Goal: Task Accomplishment & Management: Manage account settings

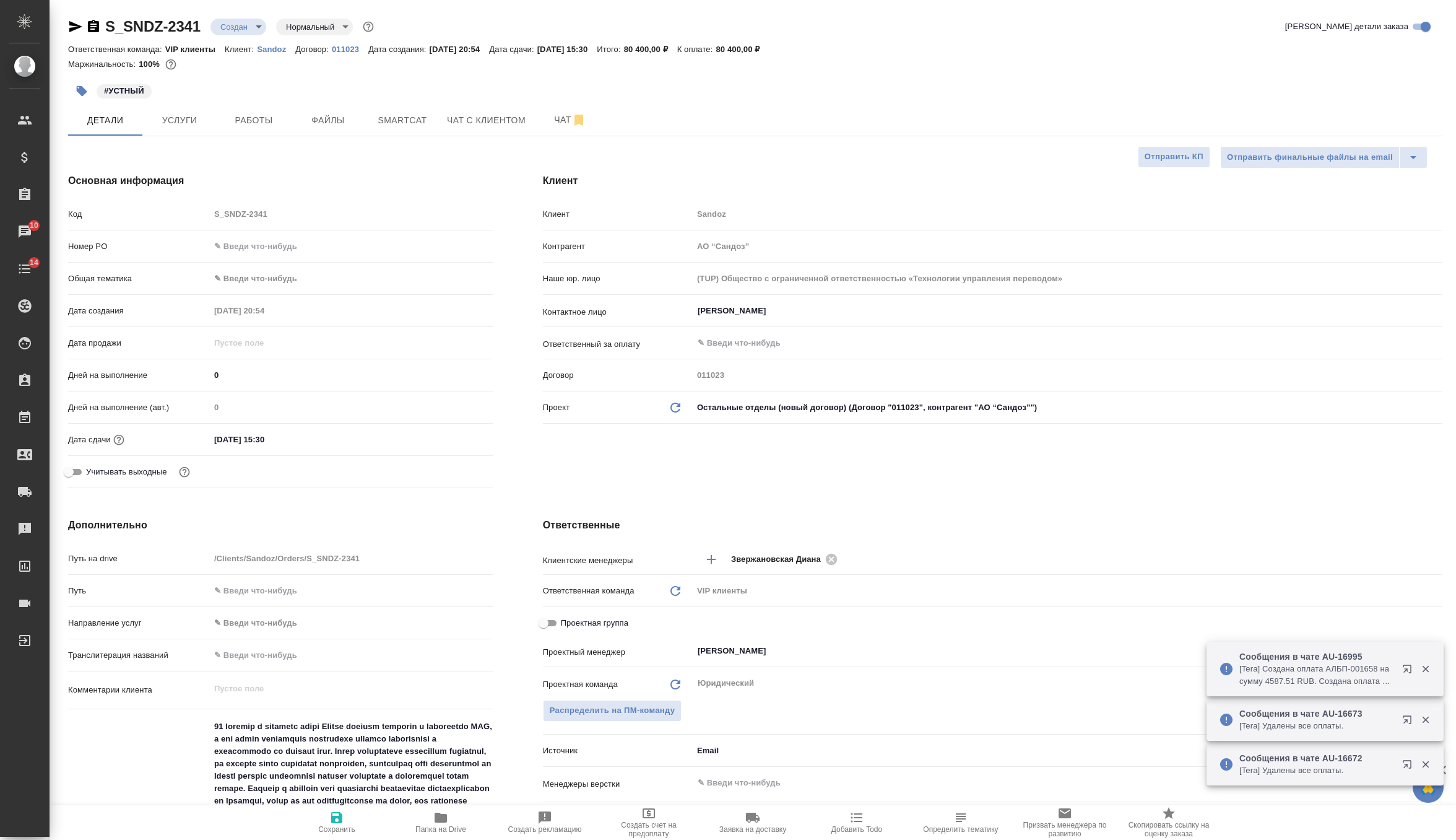
select select "RU"
click at [281, 51] on p "Sandoz" at bounding box center [276, 49] width 39 height 9
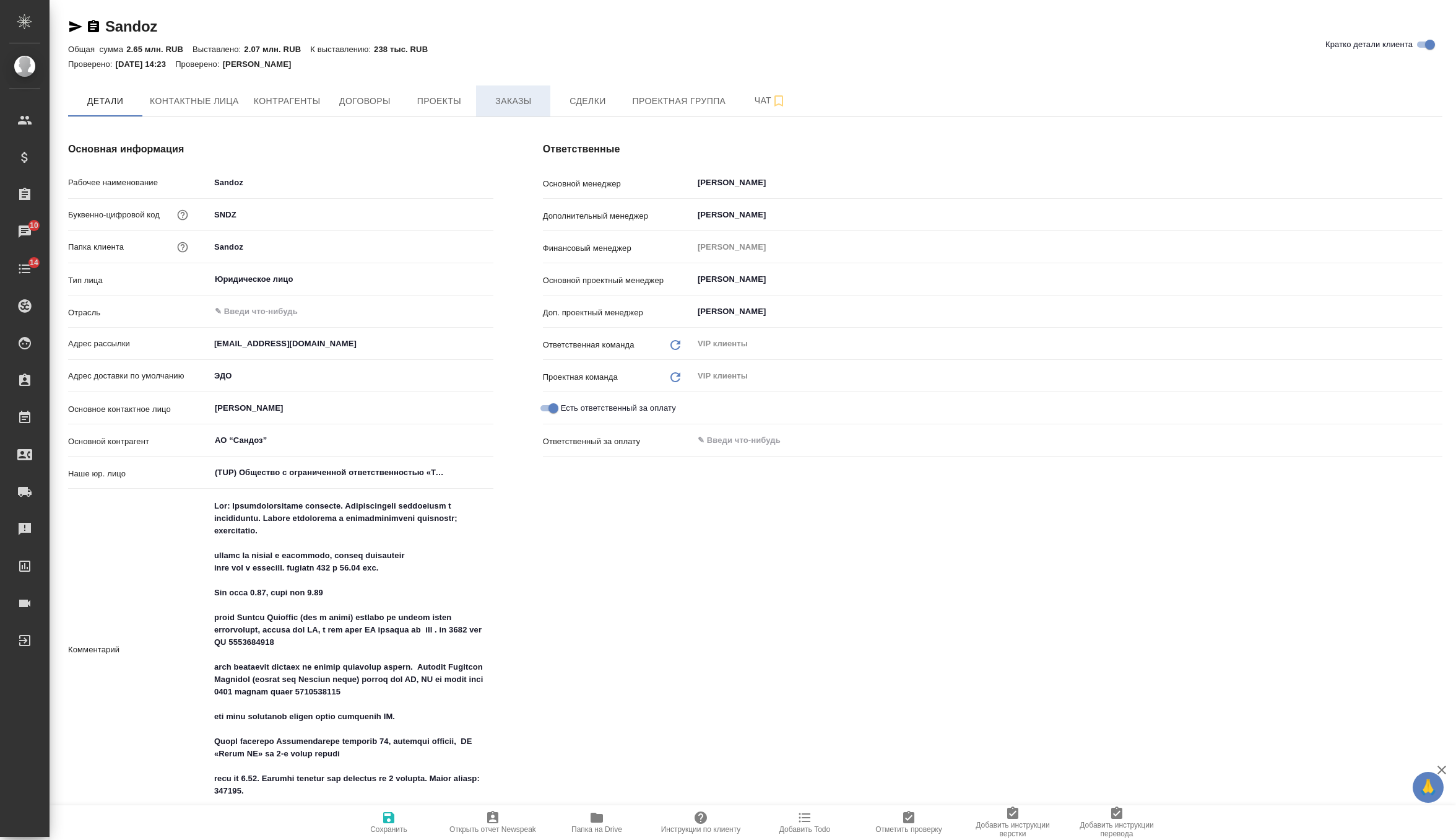
click at [522, 93] on span "Заказы" at bounding box center [513, 101] width 59 height 15
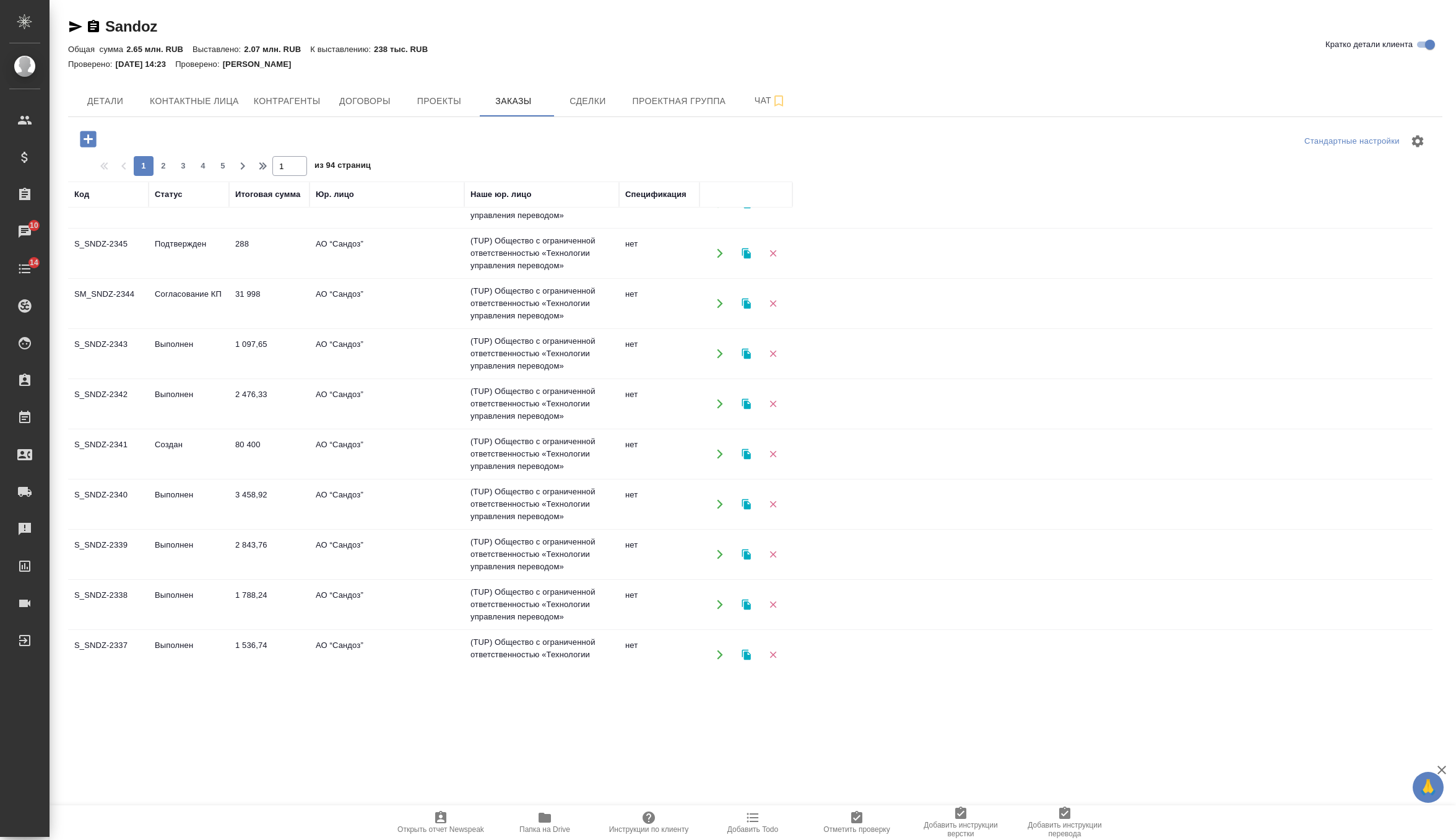
scroll to position [35, 0]
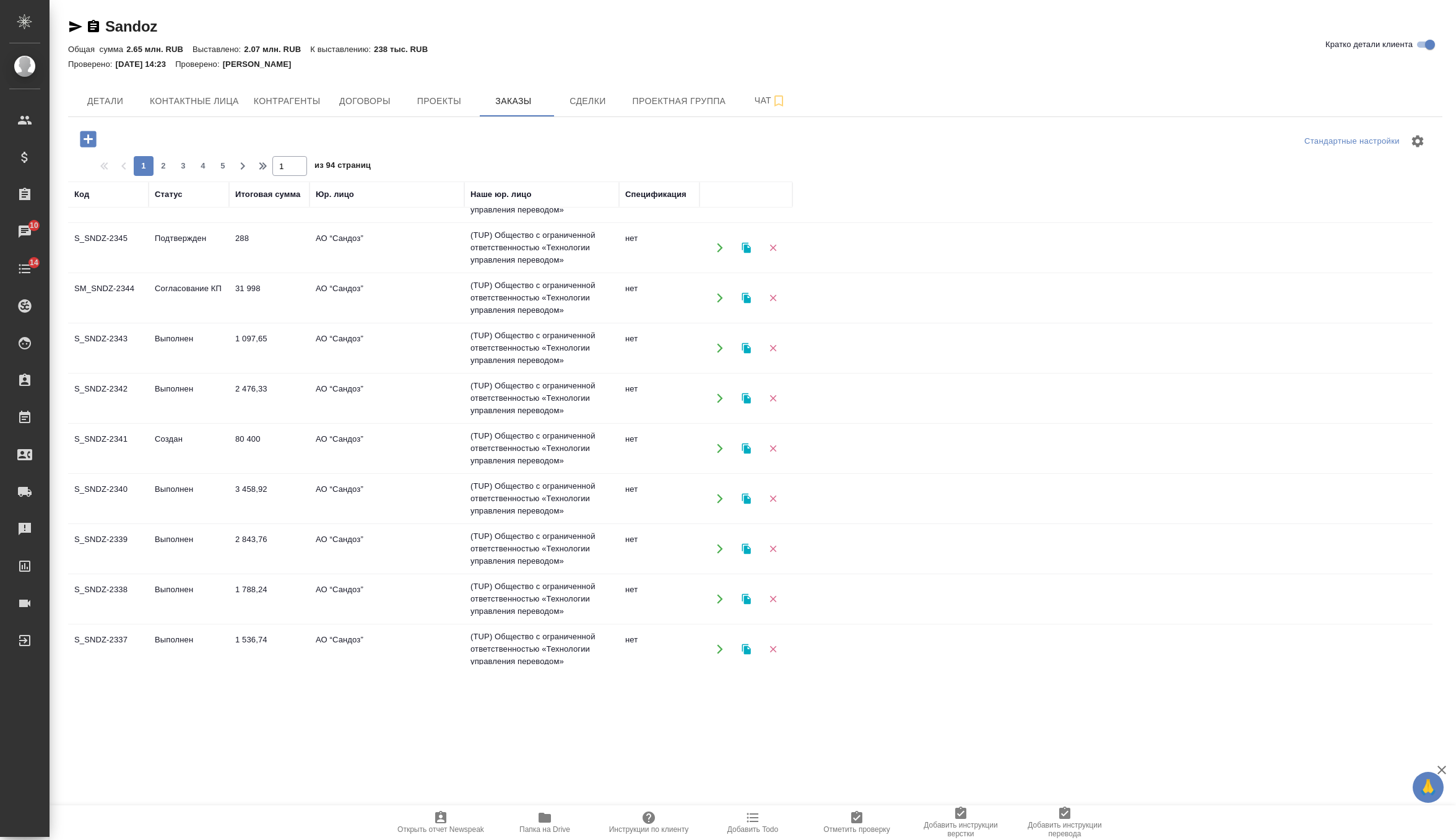
click at [205, 402] on td "Выполнен" at bounding box center [189, 398] width 80 height 43
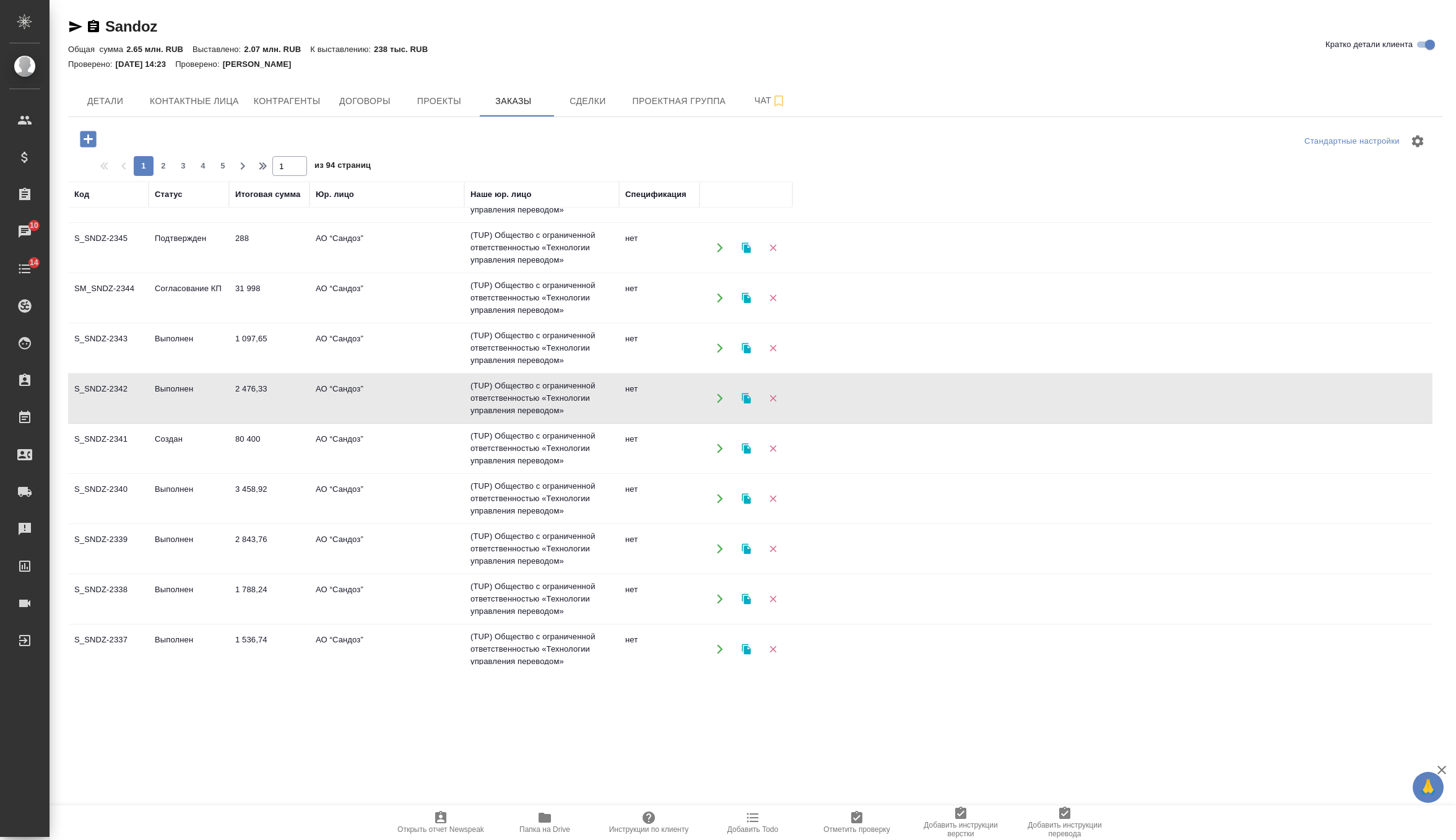
click at [205, 402] on td "Выполнен" at bounding box center [189, 398] width 80 height 43
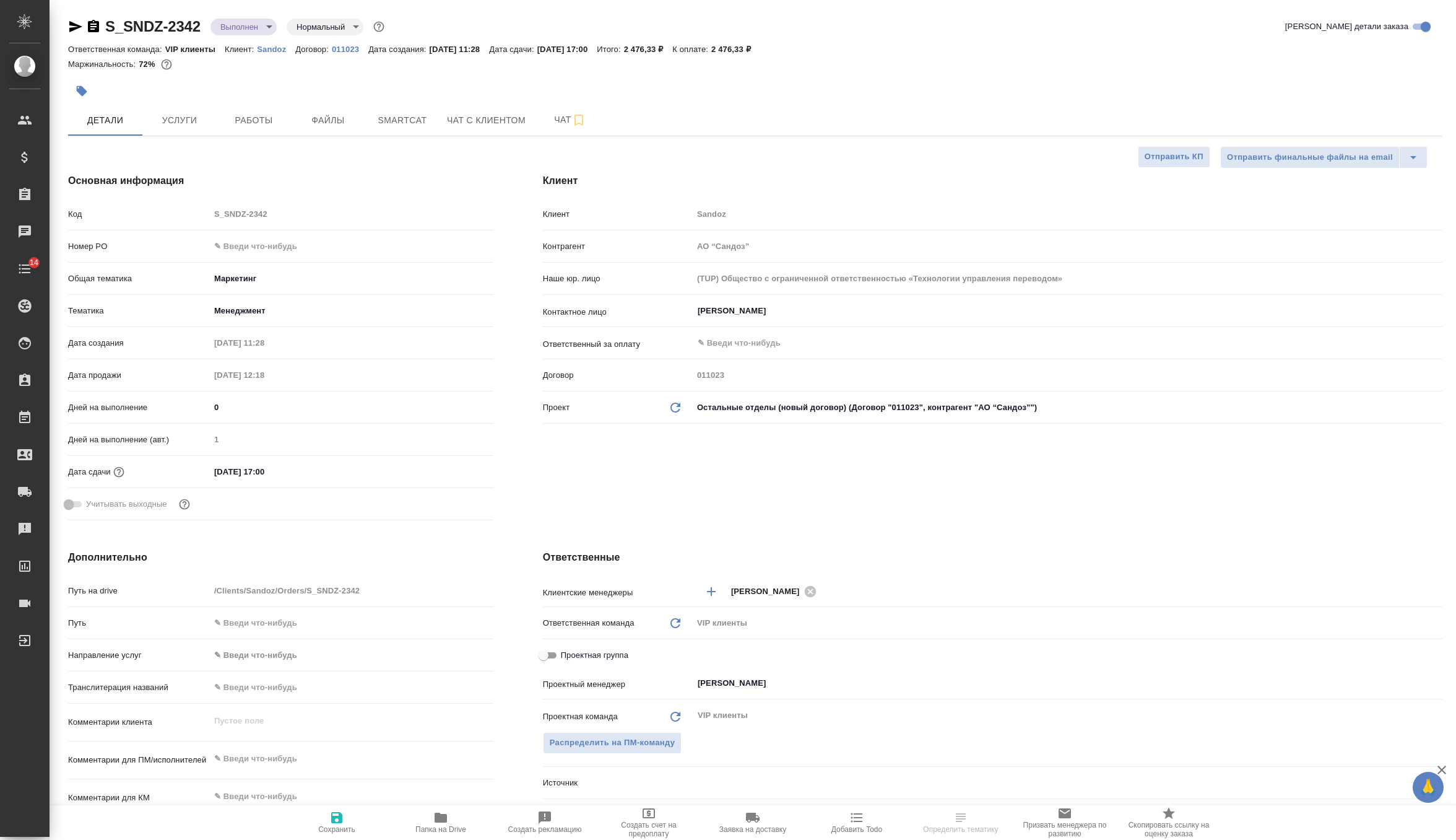
select select "RU"
click at [559, 123] on span "Чат" at bounding box center [570, 120] width 59 height 15
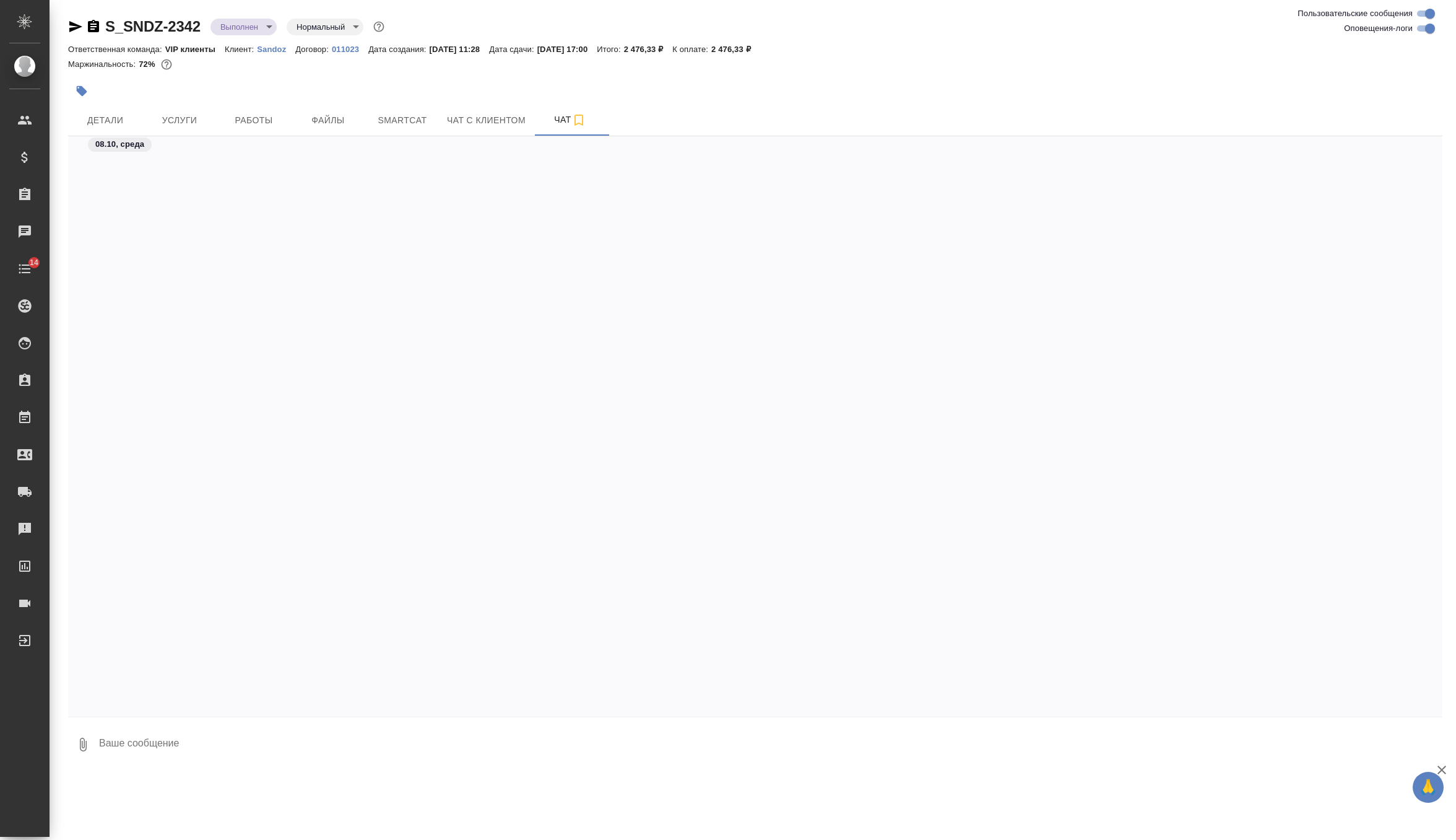
scroll to position [15312, 0]
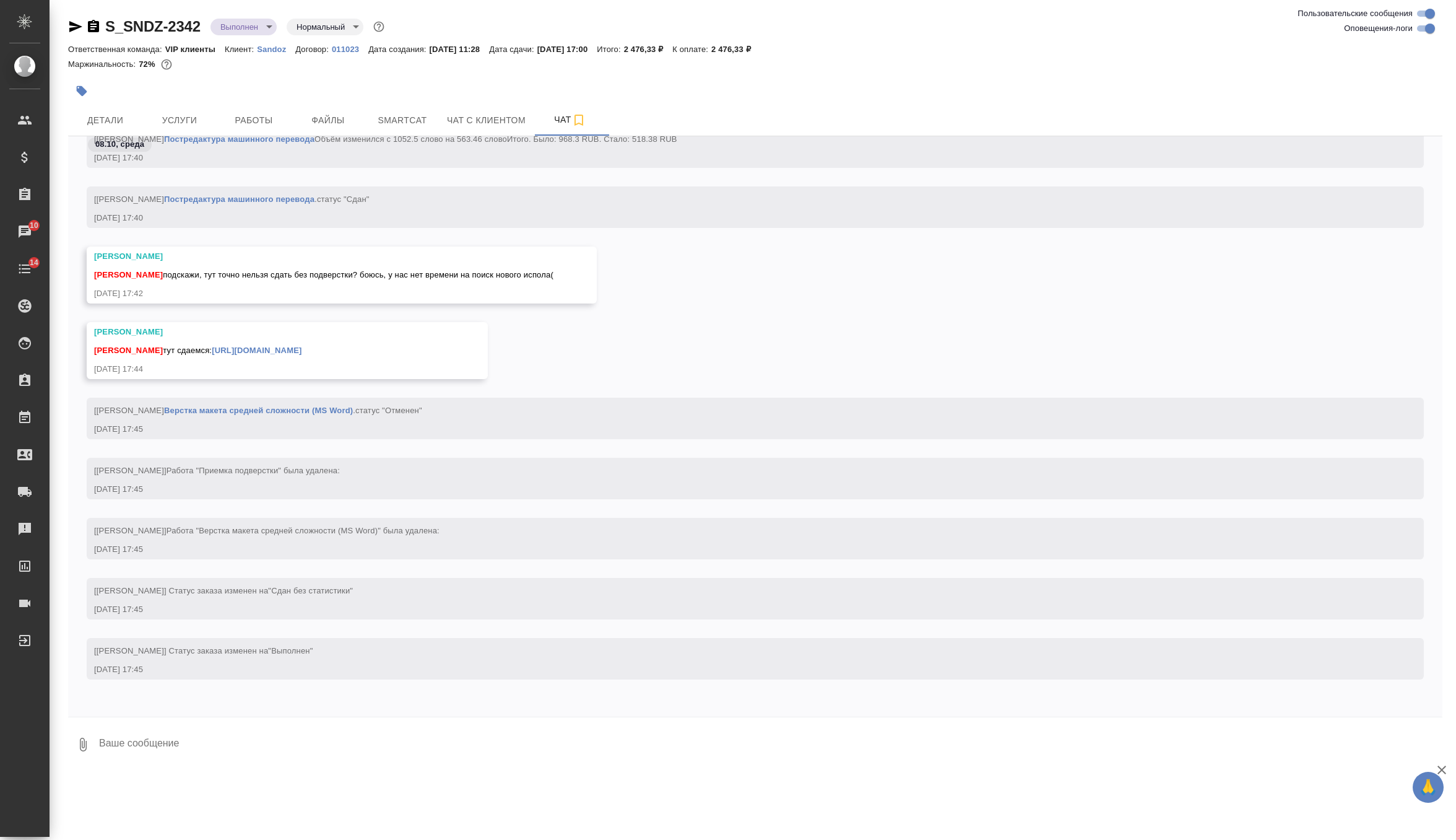
click at [301, 353] on link "https://drive.awatera.com/apps/files/files/10618603?dir=/Shares/Sandoz/Orders/S…" at bounding box center [256, 350] width 90 height 9
click at [128, 117] on span "Детали" at bounding box center [105, 120] width 59 height 15
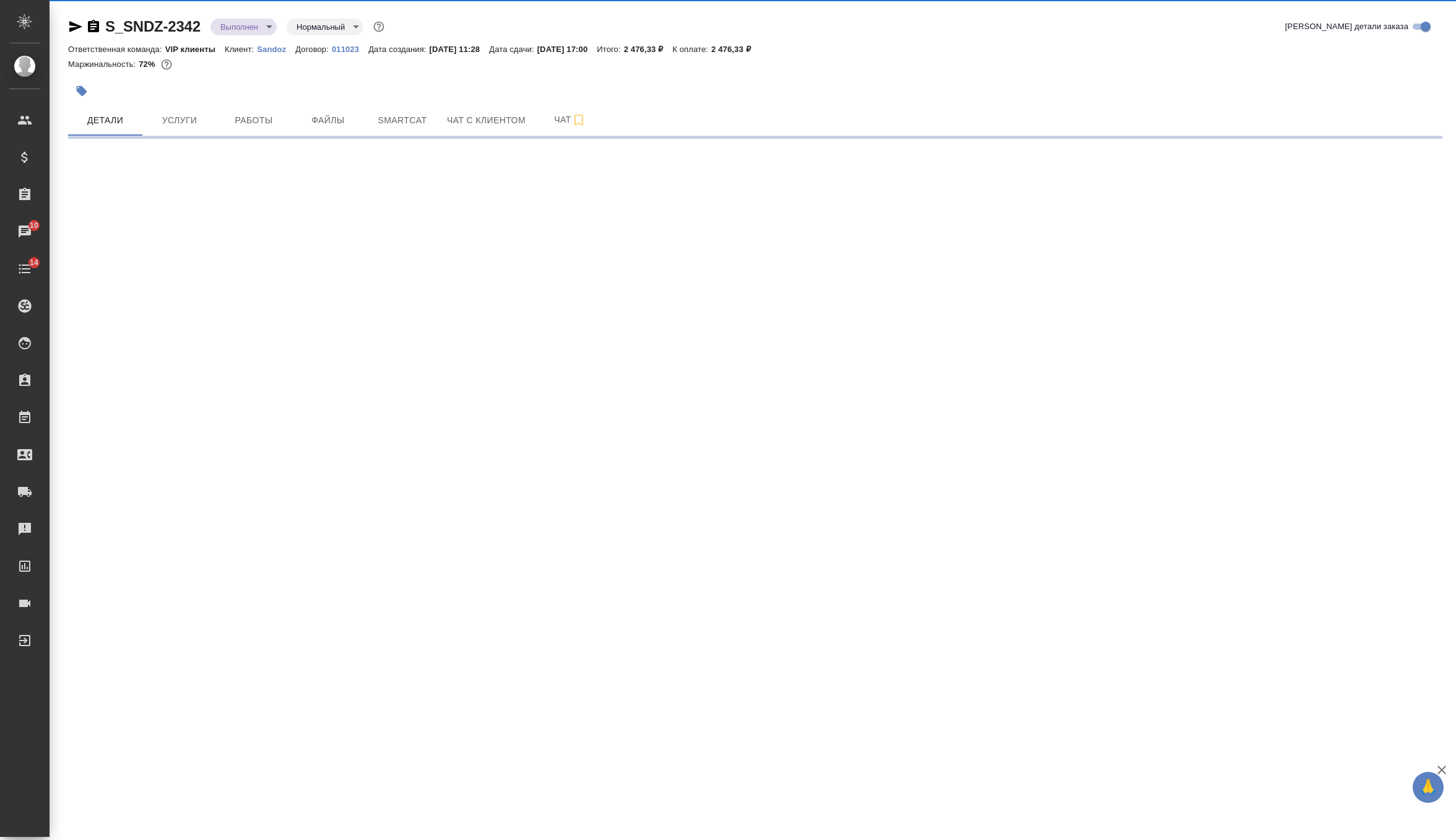
select select "RU"
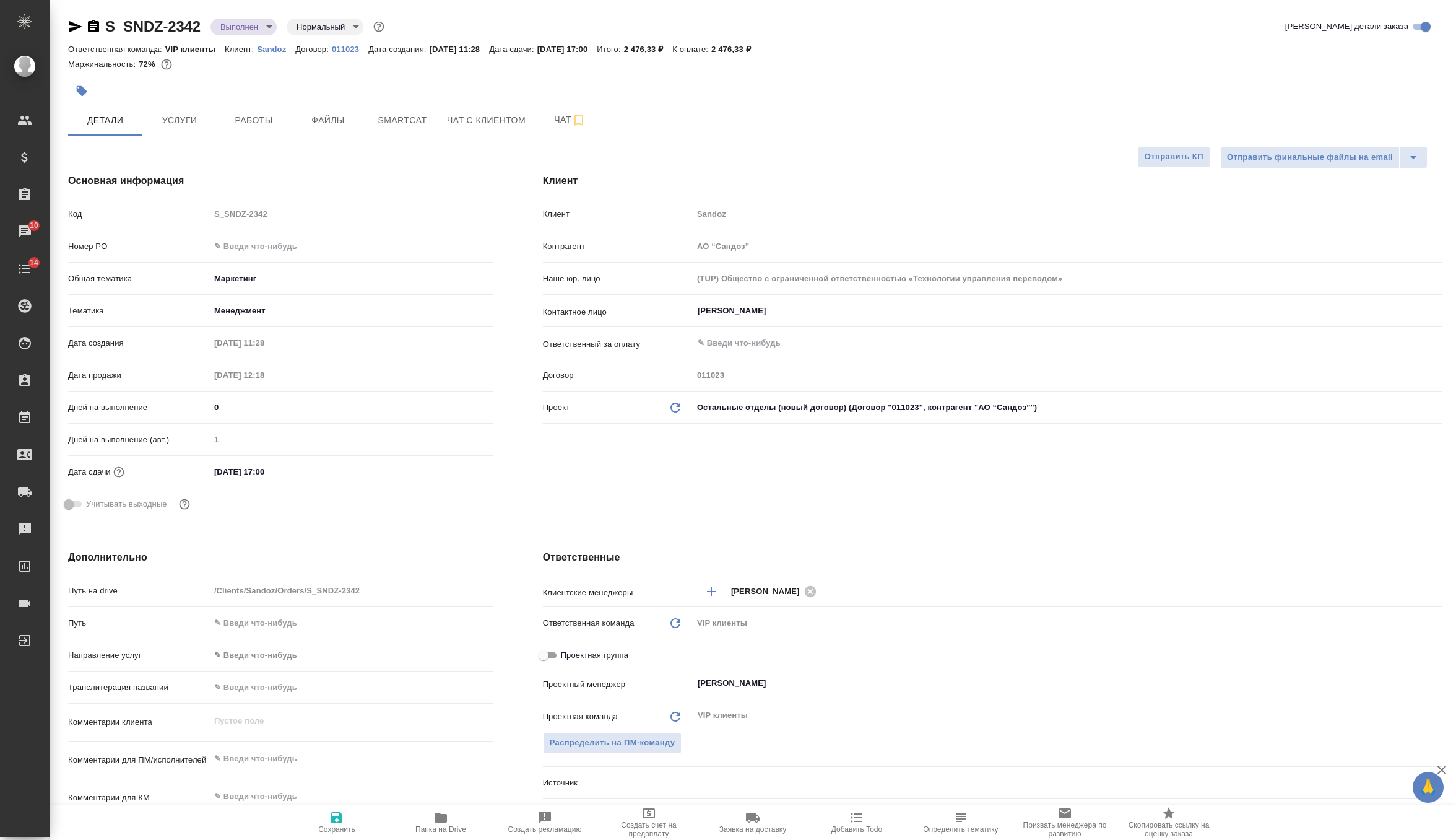
type textarea "x"
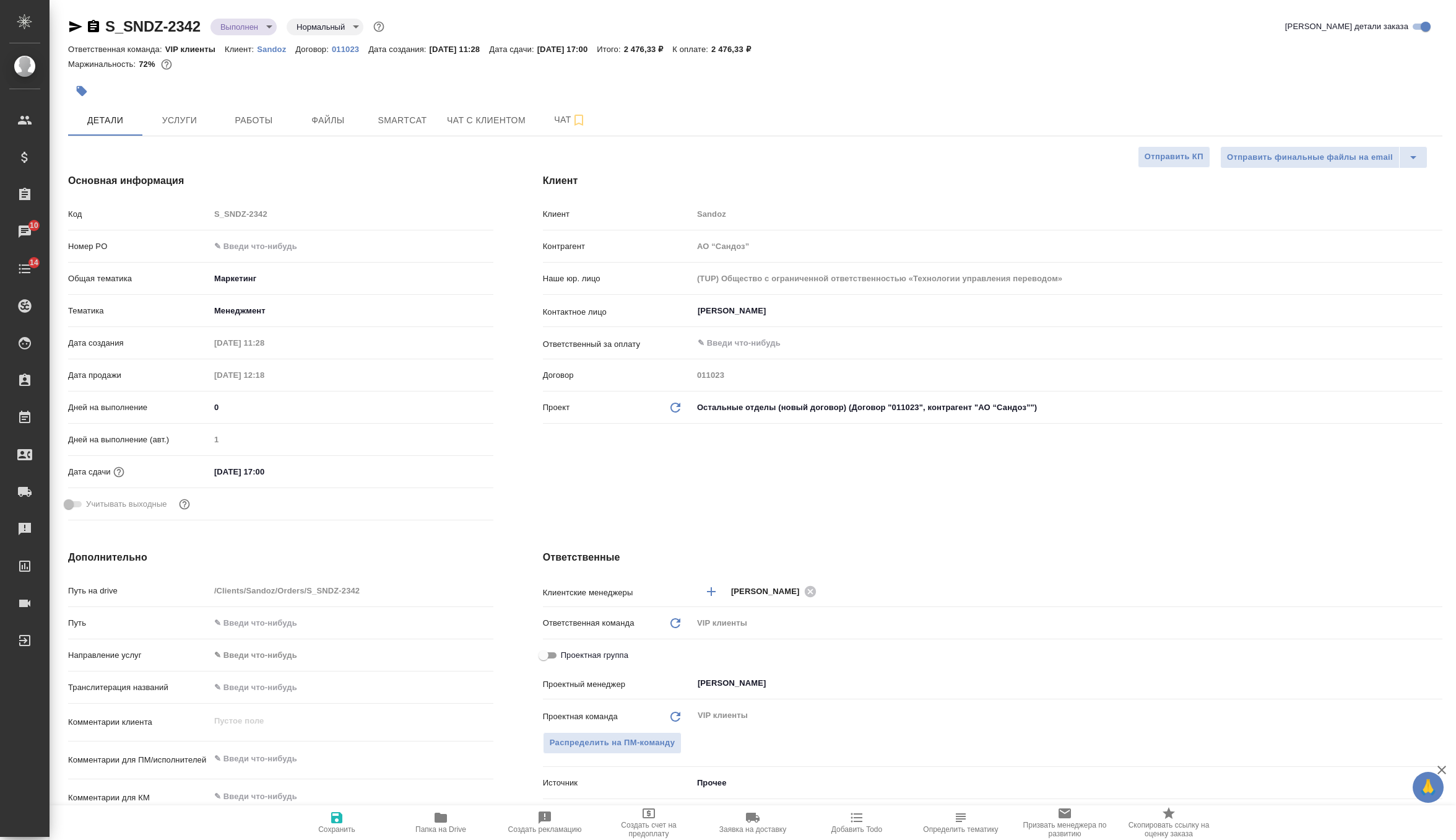
type textarea "x"
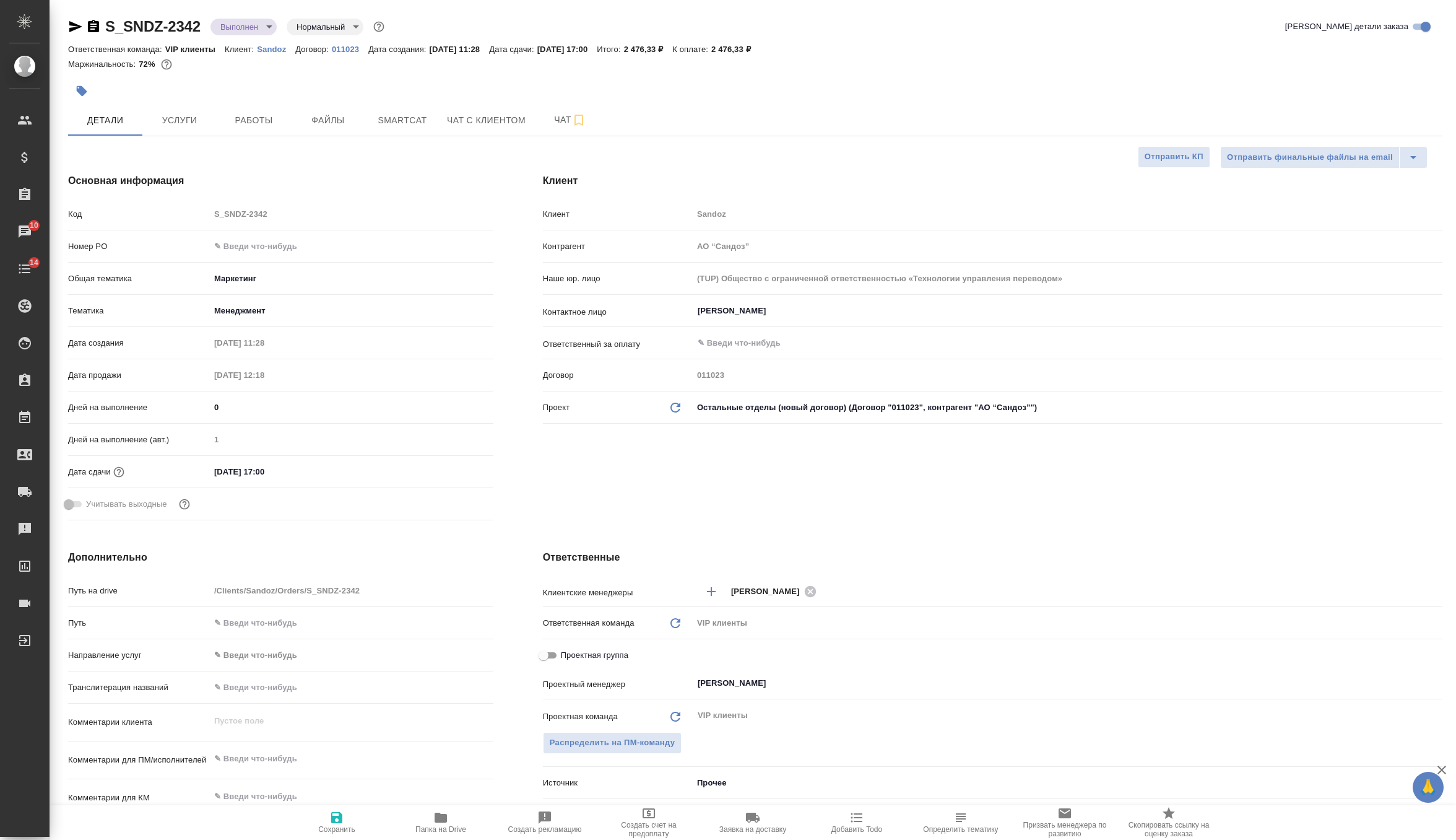
type textarea "x"
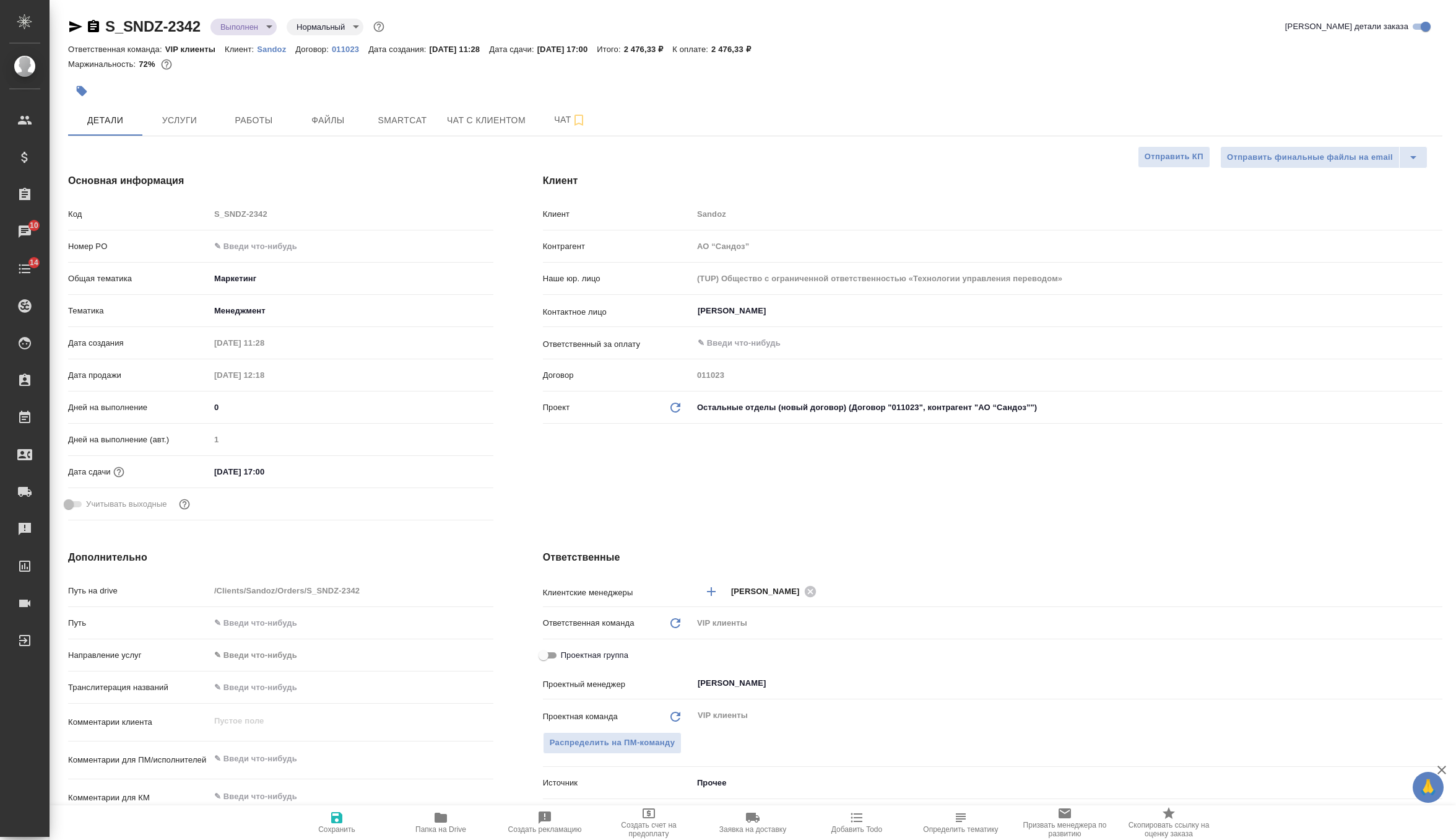
type textarea "x"
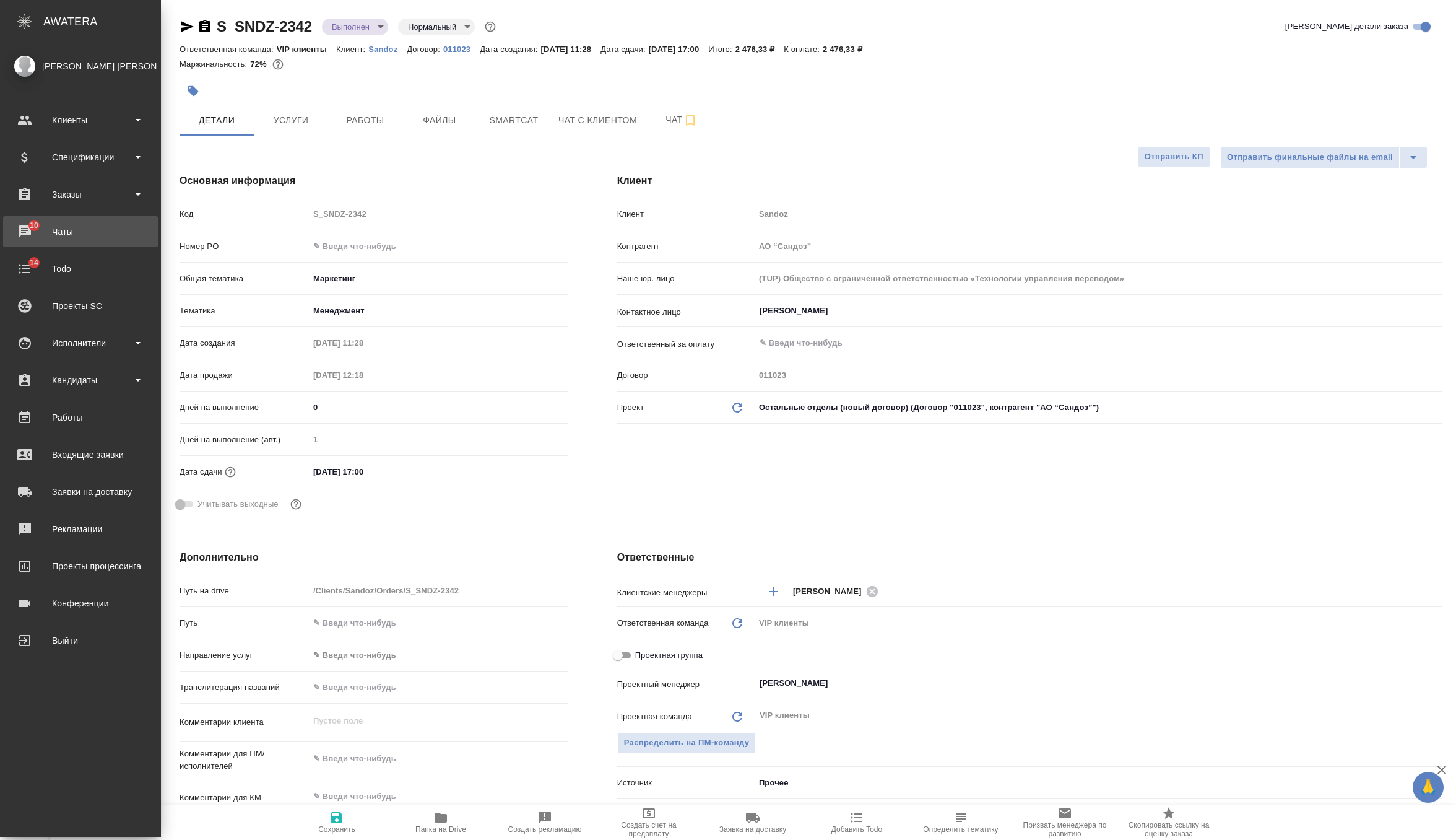
click at [32, 238] on div "Чаты" at bounding box center [80, 231] width 142 height 19
type textarea "x"
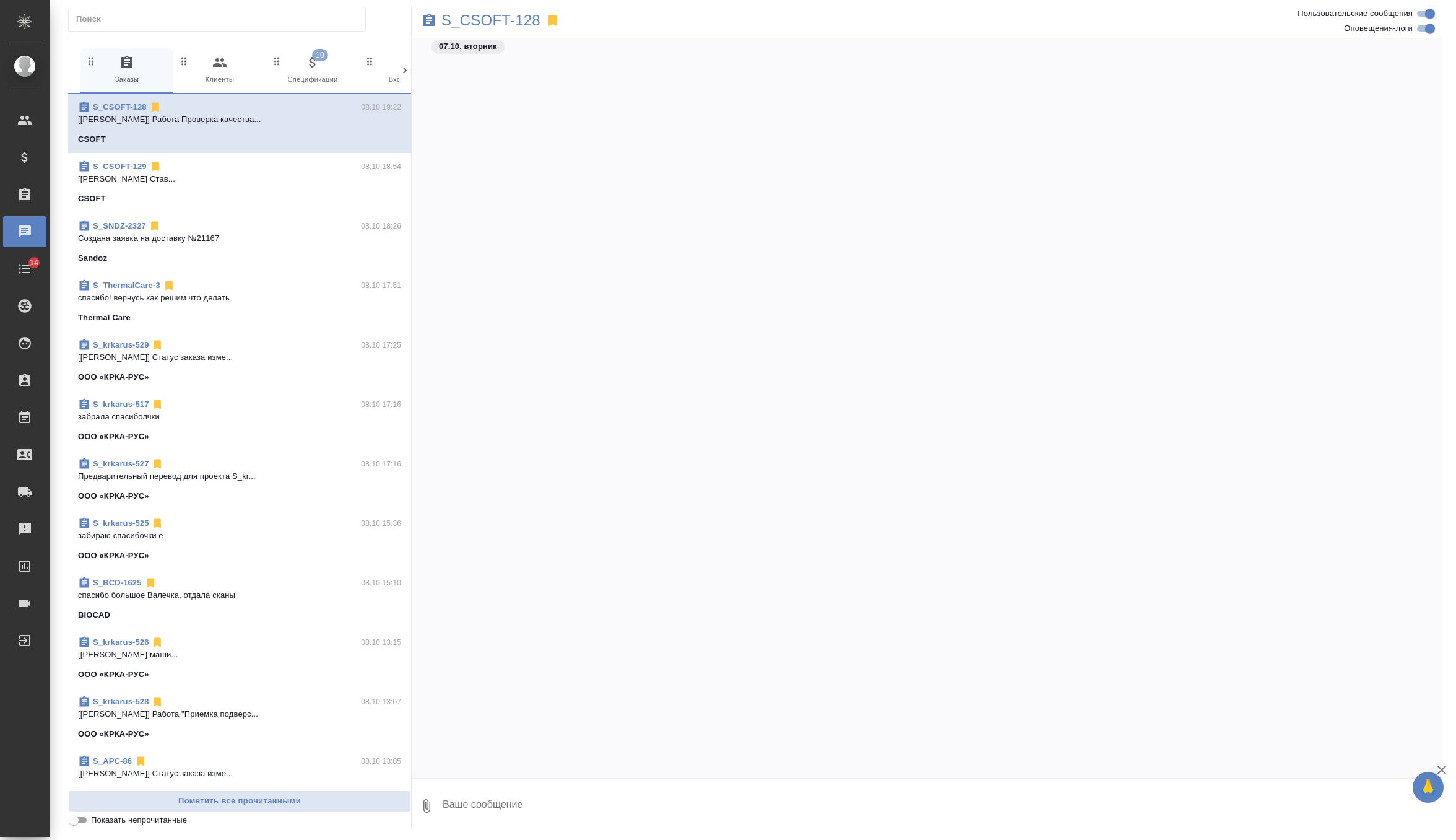
scroll to position [20787, 0]
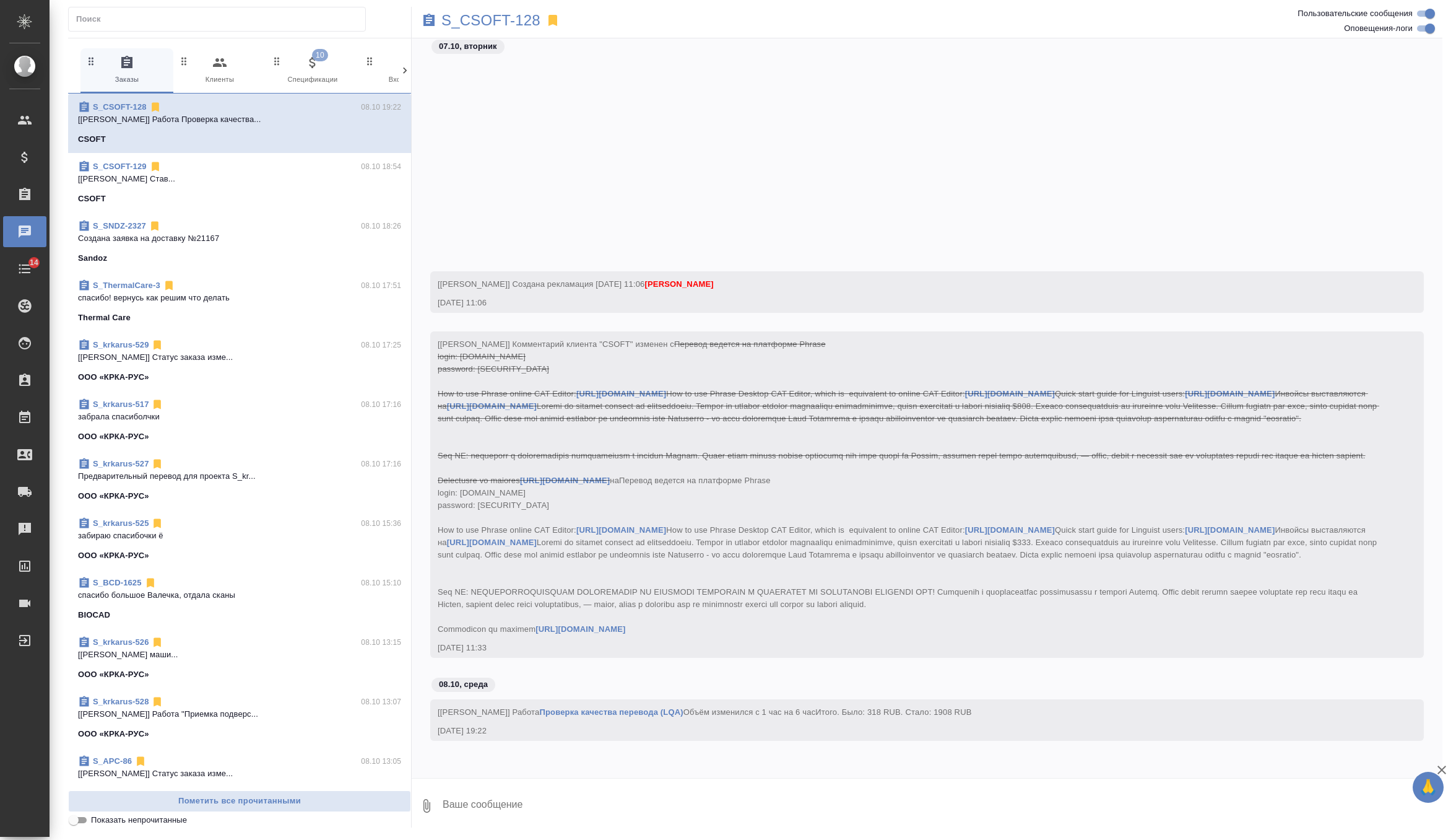
click at [311, 70] on icon "button" at bounding box center [312, 62] width 15 height 15
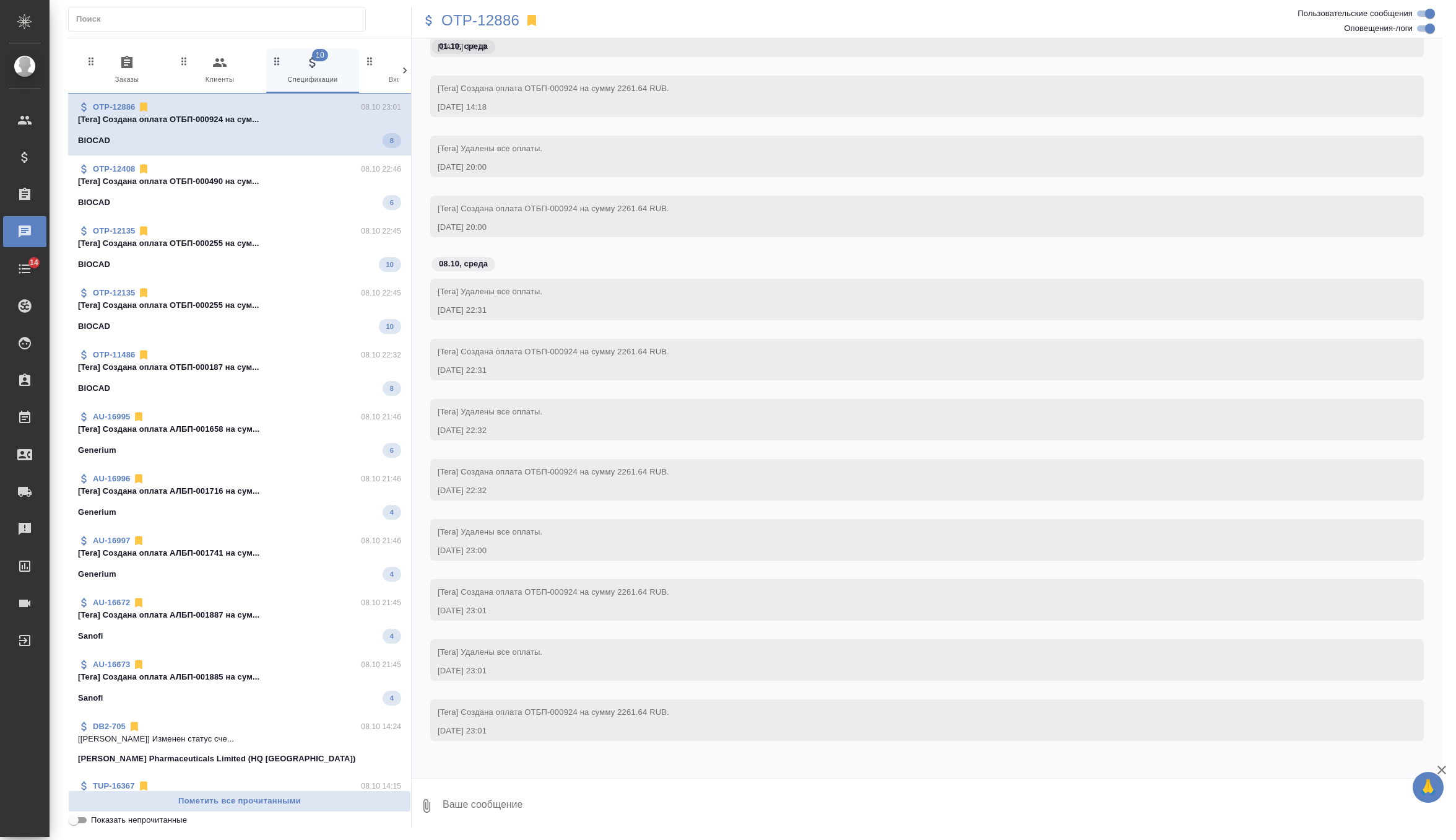
scroll to position [6176, 0]
click at [216, 800] on span "Пометить все прочитанными" at bounding box center [239, 801] width 329 height 14
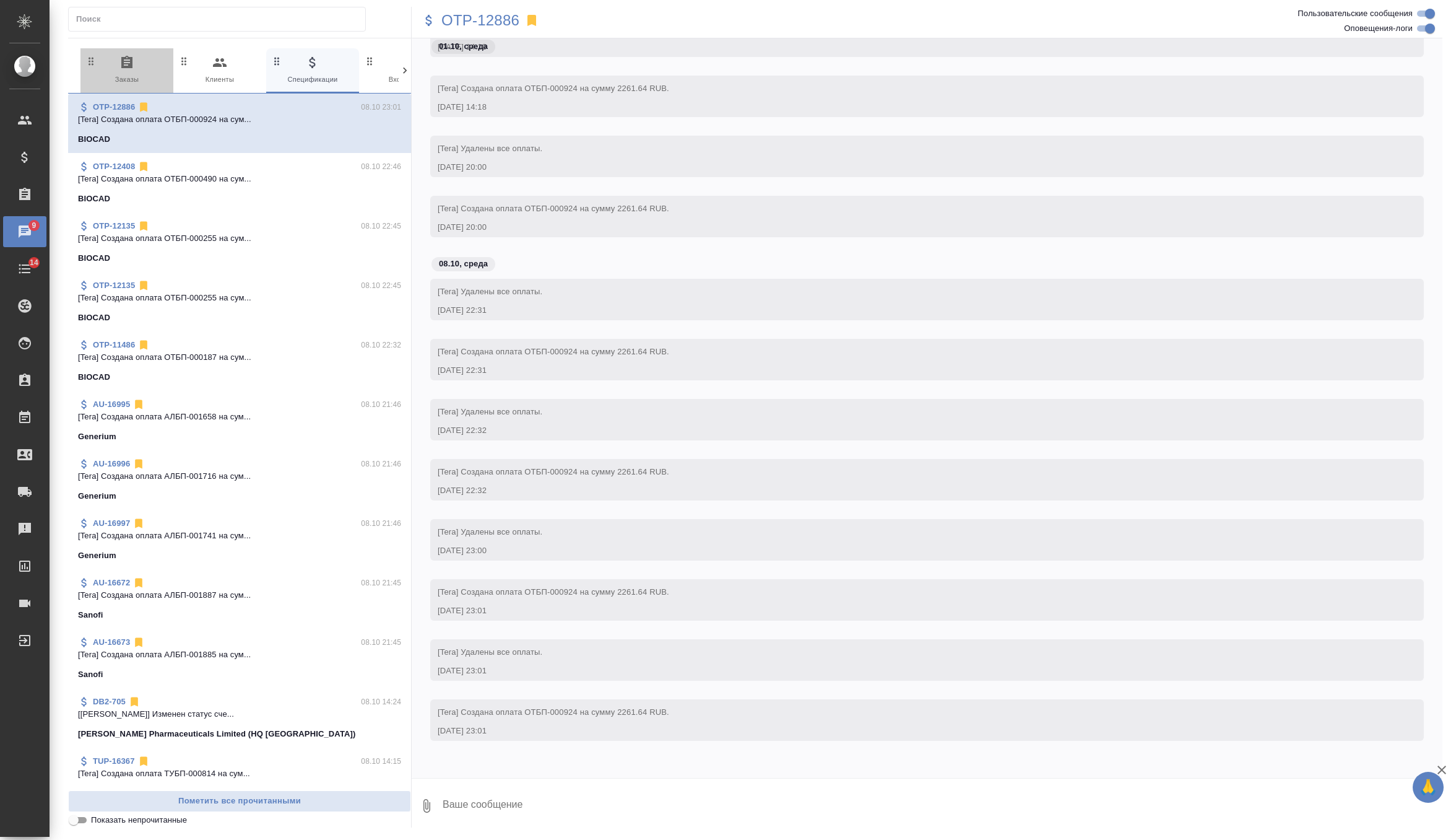
click at [123, 68] on icon "button" at bounding box center [126, 62] width 11 height 12
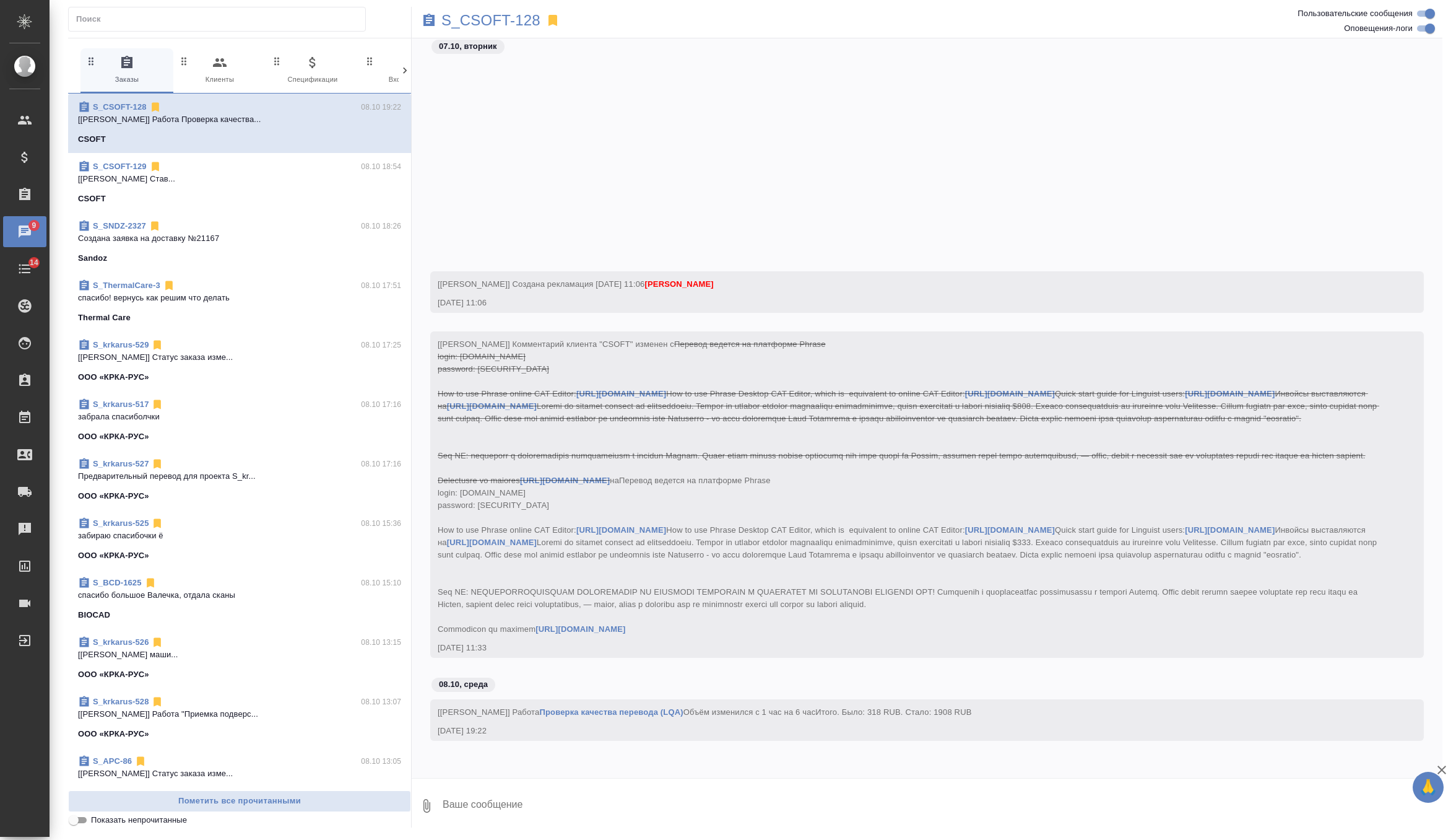
scroll to position [22310, 0]
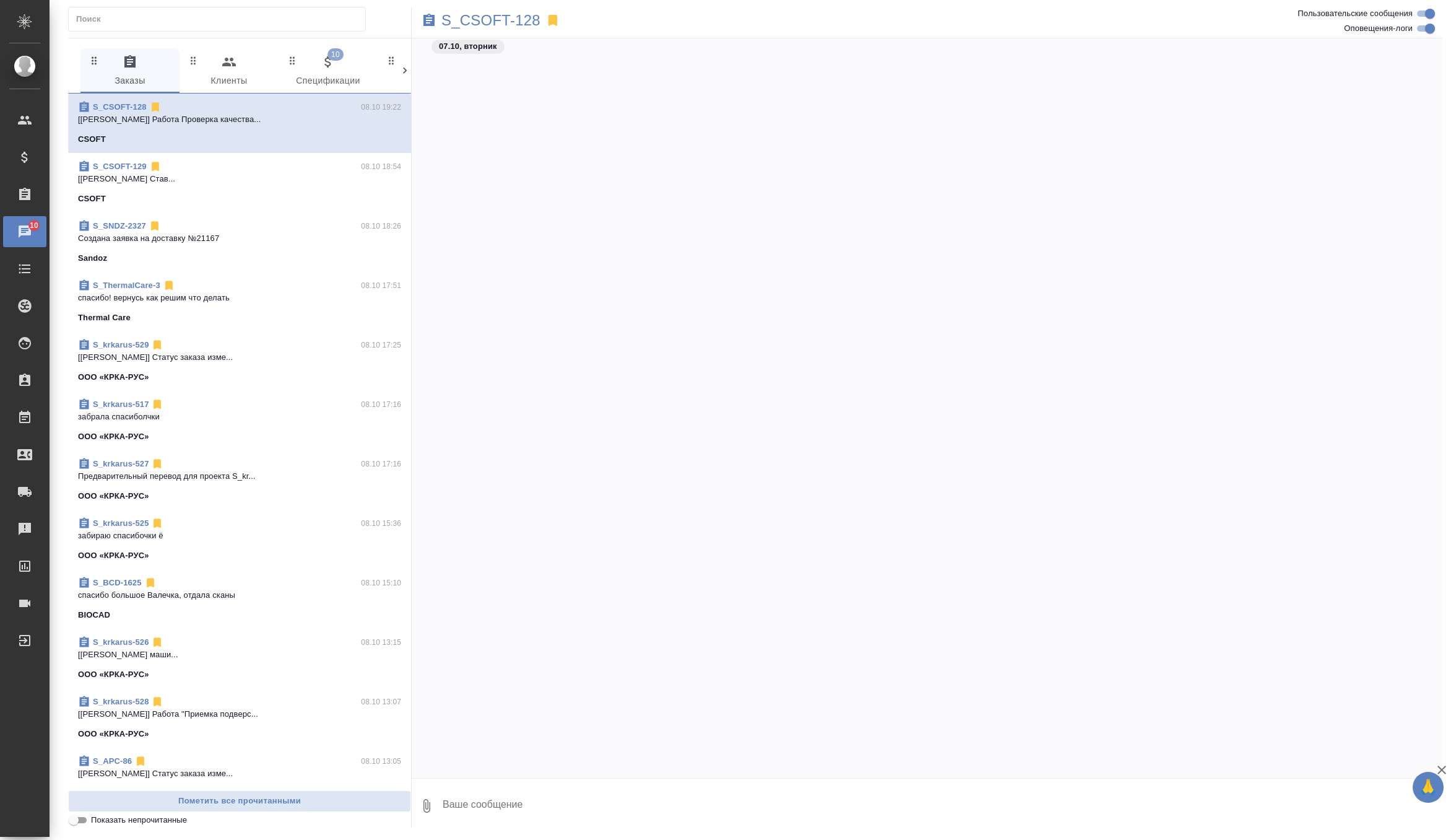
scroll to position [17021, 0]
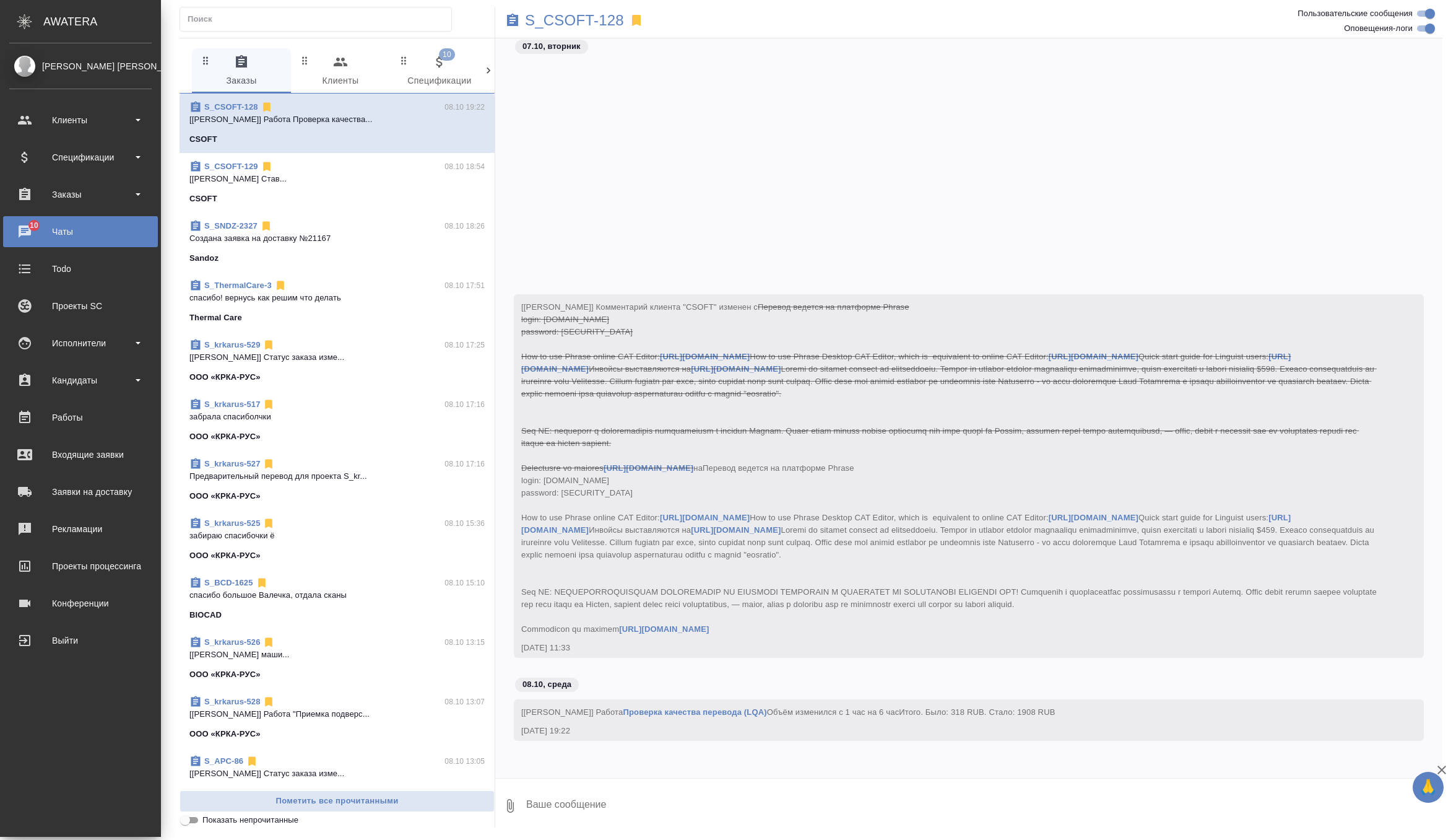
click at [95, 67] on div "[PERSON_NAME] [PERSON_NAME]" at bounding box center [80, 66] width 142 height 14
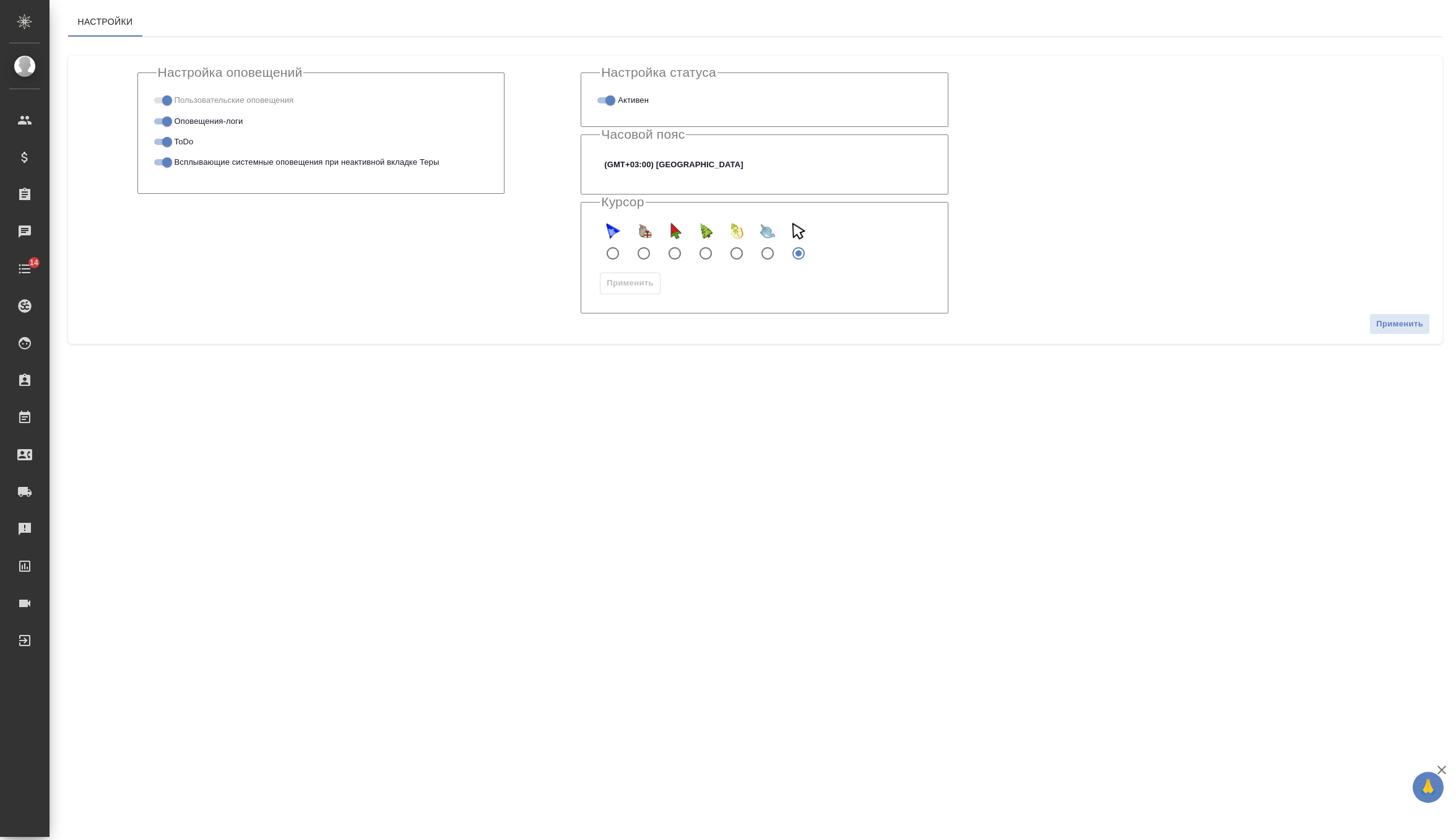
click at [647, 169] on body "🙏 .cls-1 fill:#fff; AWATERA Zverzhanovskaya [PERSON_NAME] Спецификации Заказы Ч…" at bounding box center [728, 420] width 1456 height 840
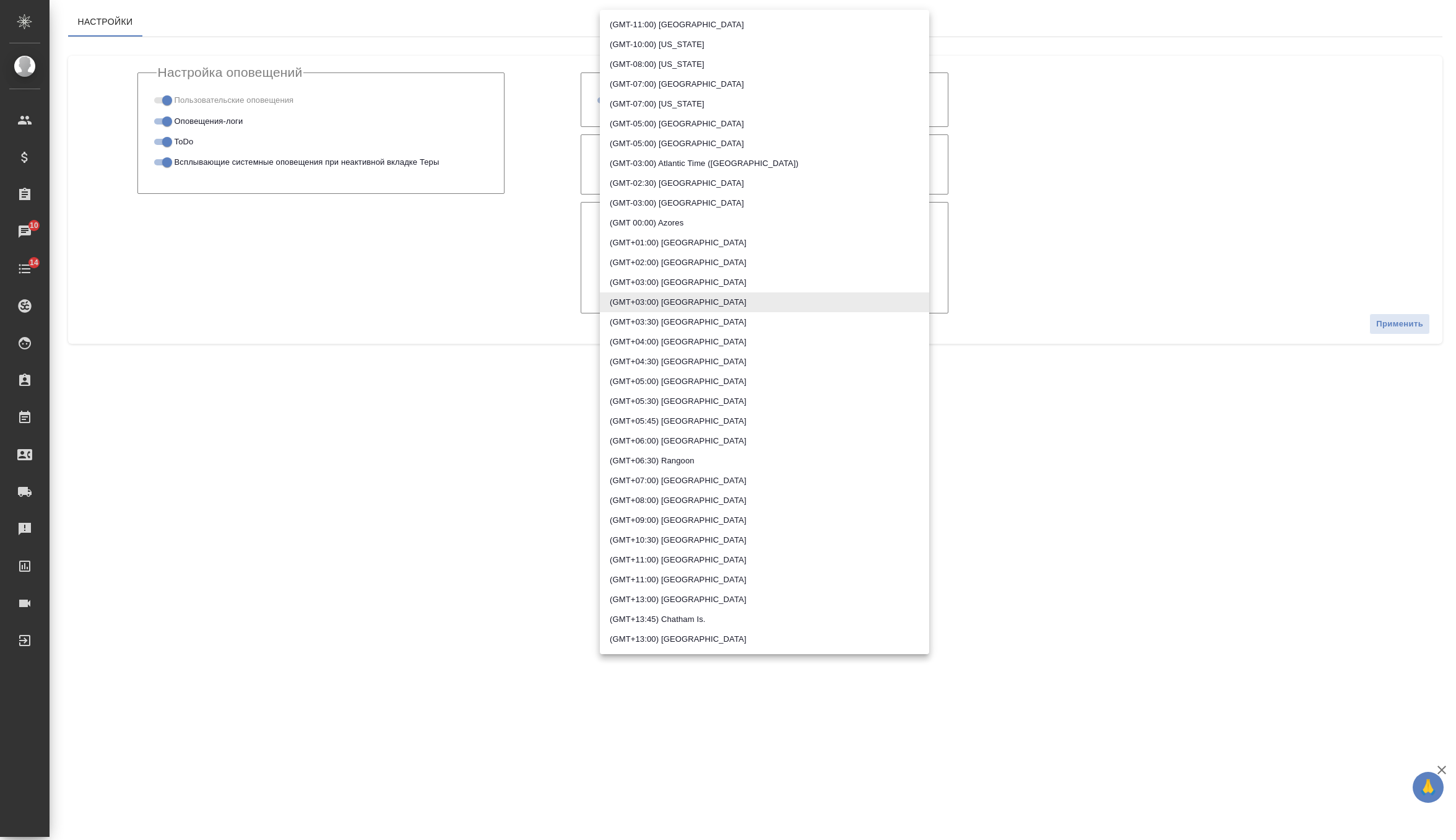
click at [547, 293] on div at bounding box center [728, 420] width 1456 height 840
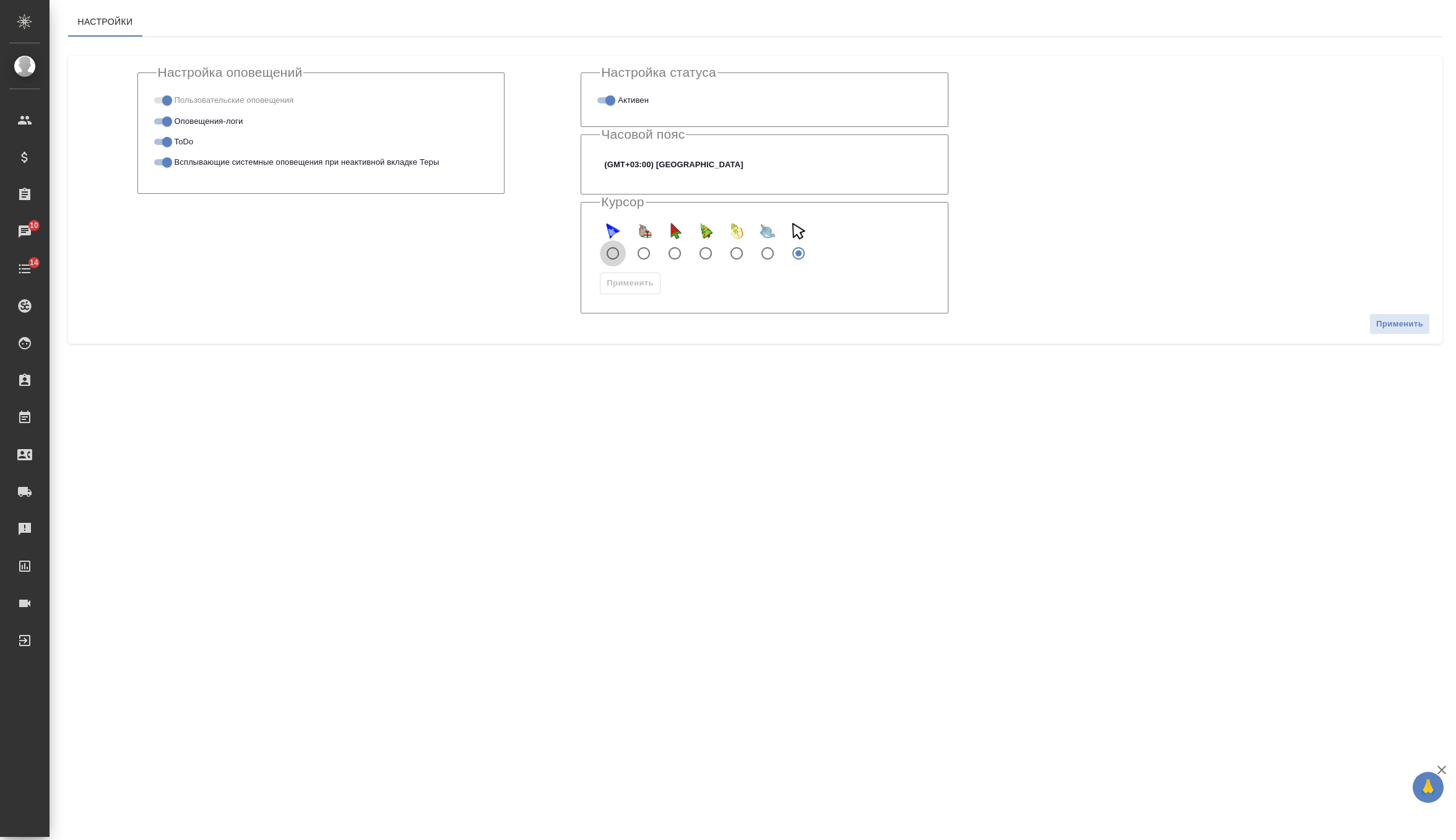
click at [613, 248] on input "blue_snow" at bounding box center [613, 253] width 26 height 26
radio input "true"
click at [676, 253] on input "watermelon" at bounding box center [675, 253] width 26 height 26
radio input "true"
click at [800, 251] on input "default" at bounding box center [799, 253] width 26 height 26
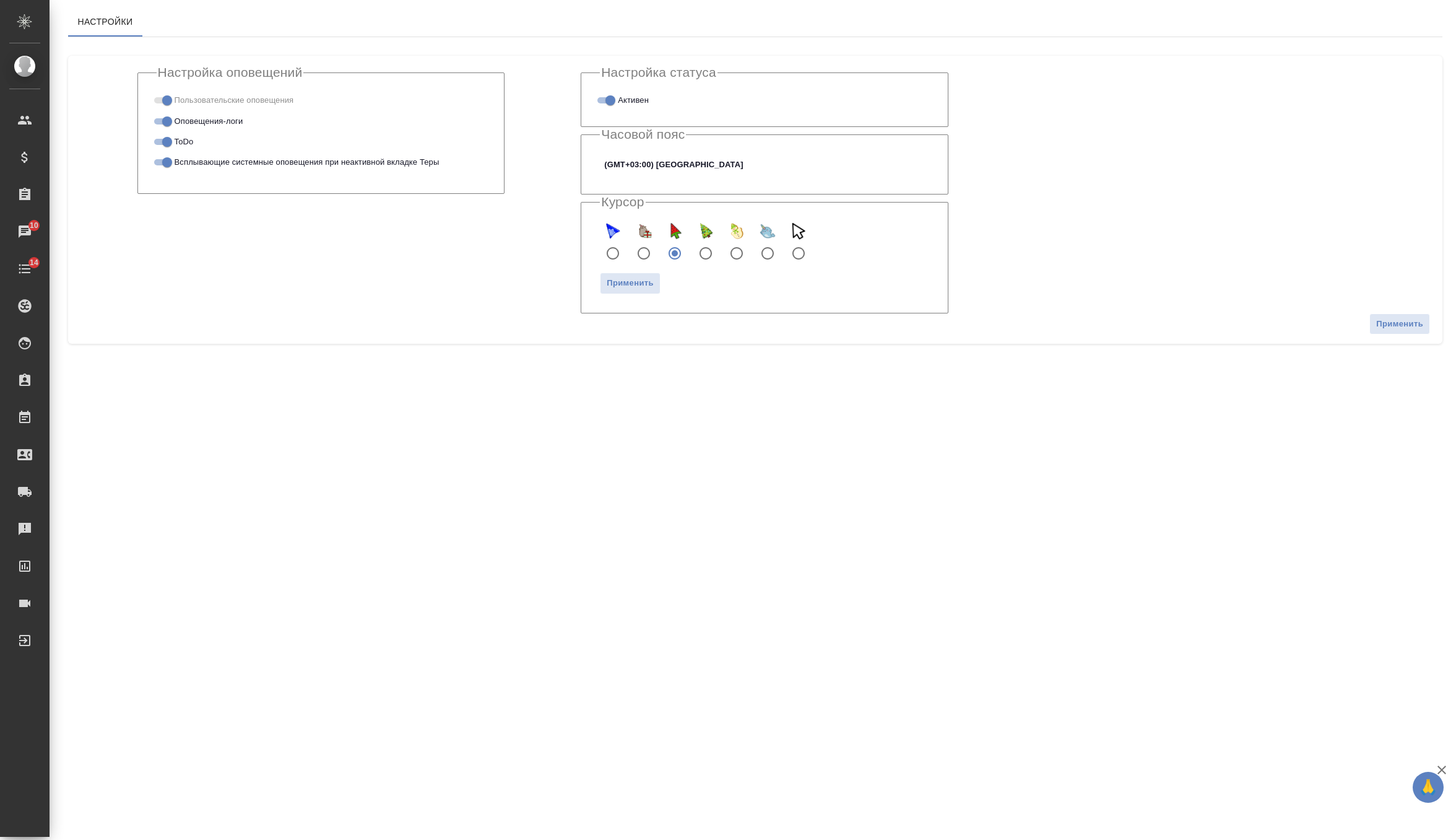
radio input "true"
